Goal: Task Accomplishment & Management: Manage account settings

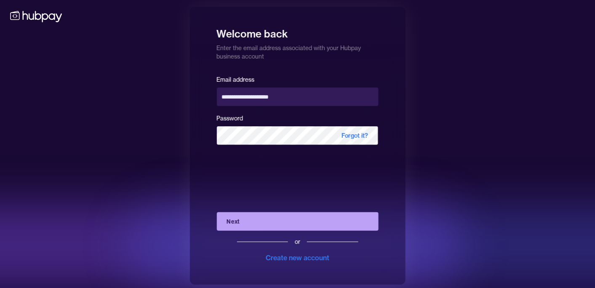
click at [294, 225] on button "Next" at bounding box center [298, 221] width 162 height 19
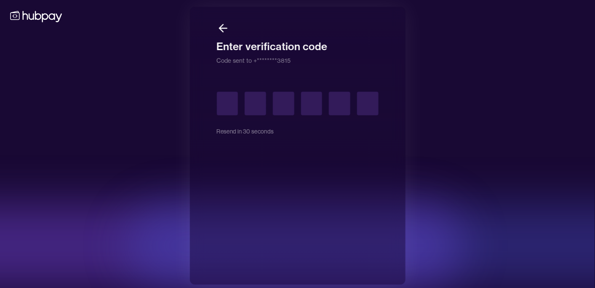
type input "*"
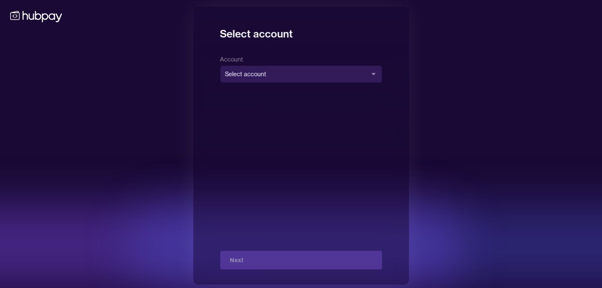
click at [330, 70] on body "**********" at bounding box center [301, 146] width 602 height 292
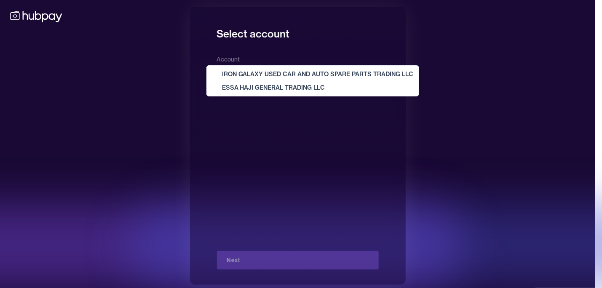
select select "**********"
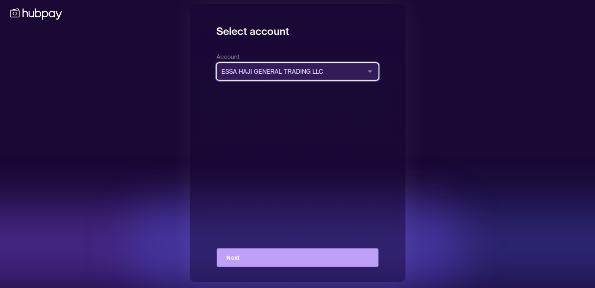
scroll to position [3, 0]
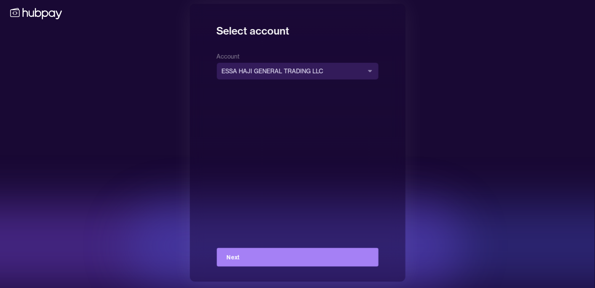
click at [266, 257] on button "Next" at bounding box center [298, 257] width 162 height 19
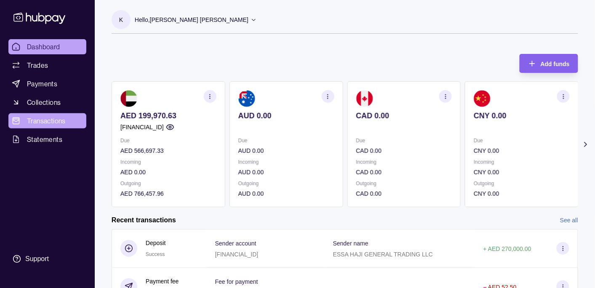
click at [56, 119] on span "Transactions" at bounding box center [46, 121] width 39 height 10
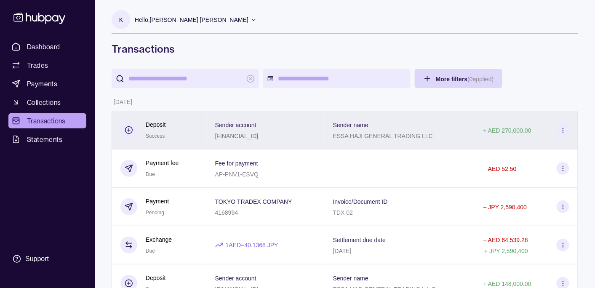
click at [259, 129] on section "Sender account" at bounding box center [236, 125] width 43 height 10
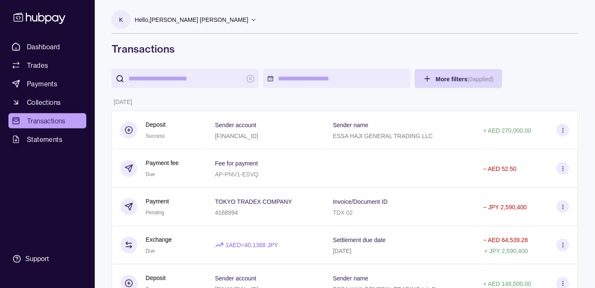
click at [63, 44] on link "Dashboard" at bounding box center [47, 46] width 78 height 15
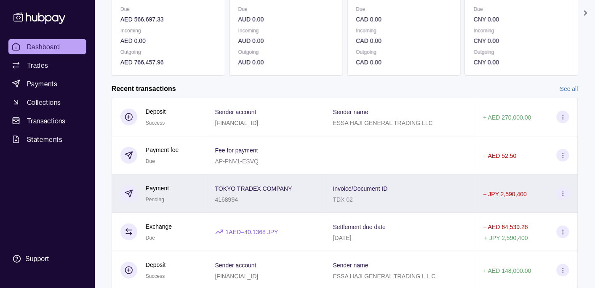
scroll to position [161, 0]
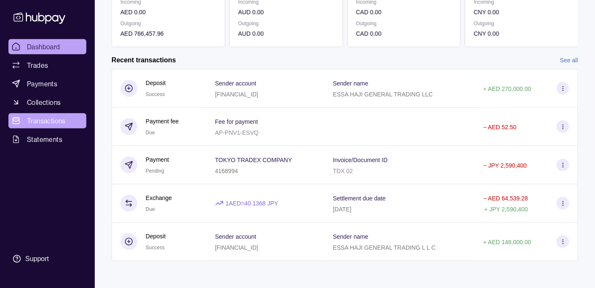
click at [59, 116] on span "Transactions" at bounding box center [46, 121] width 39 height 10
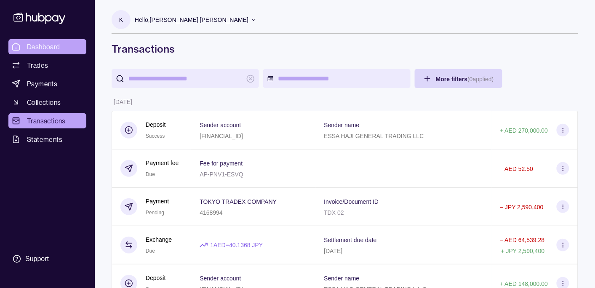
click at [58, 43] on span "Dashboard" at bounding box center [43, 47] width 33 height 10
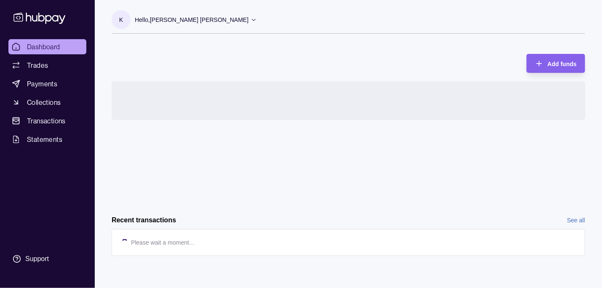
click at [187, 20] on p "Hello, [PERSON_NAME] [PERSON_NAME]" at bounding box center [192, 19] width 114 height 9
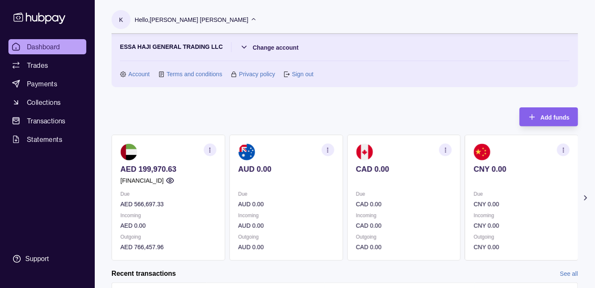
click at [187, 20] on p "Hello, [PERSON_NAME] [PERSON_NAME]" at bounding box center [192, 19] width 114 height 9
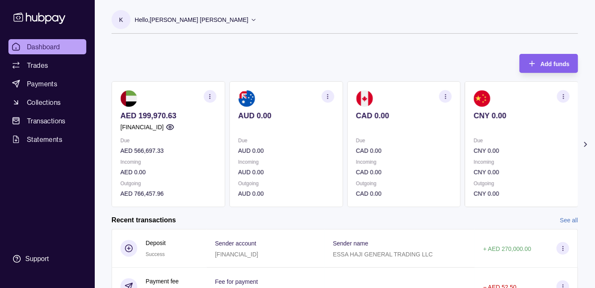
click at [189, 21] on p "Hello, [PERSON_NAME] [PERSON_NAME]" at bounding box center [192, 19] width 114 height 9
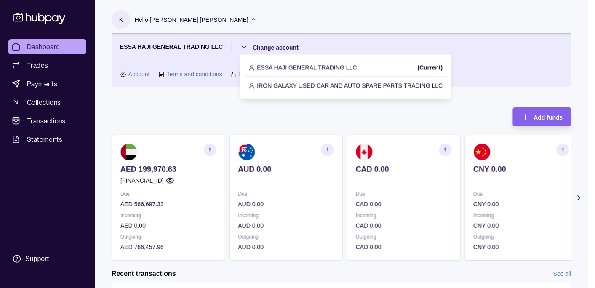
click at [278, 46] on html "Dashboard Trades Payments Collections Transactions Statements Support K Hello, …" at bounding box center [297, 251] width 595 height 502
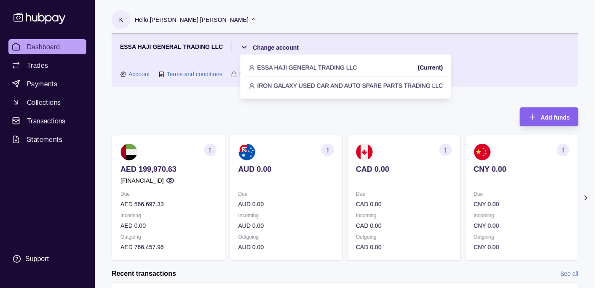
click at [376, 88] on p "IRON GALAXY USED CAR AND AUTO SPARE PARTS TRADING LLC" at bounding box center [350, 85] width 186 height 9
